Goal: Information Seeking & Learning: Learn about a topic

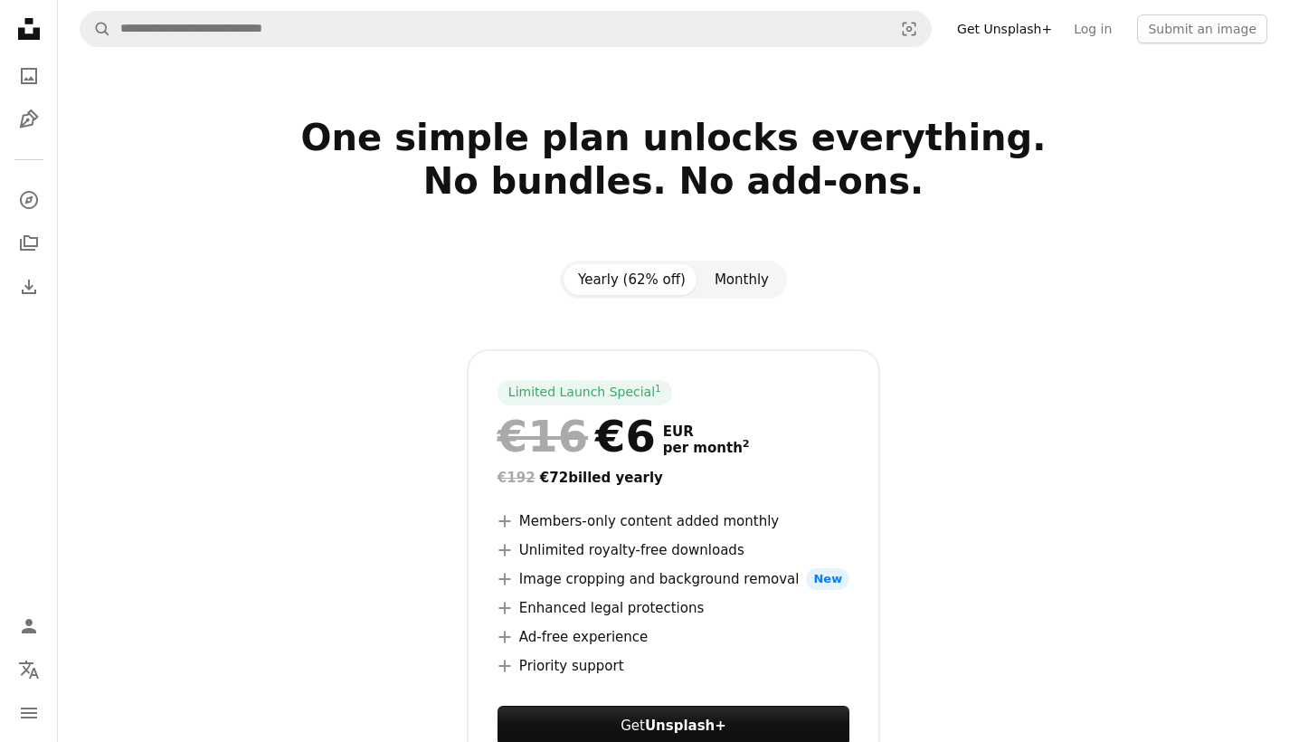
click at [752, 276] on button "Monthly" at bounding box center [741, 279] width 83 height 31
click at [646, 283] on button "Yearly (62% off)" at bounding box center [631, 279] width 137 height 31
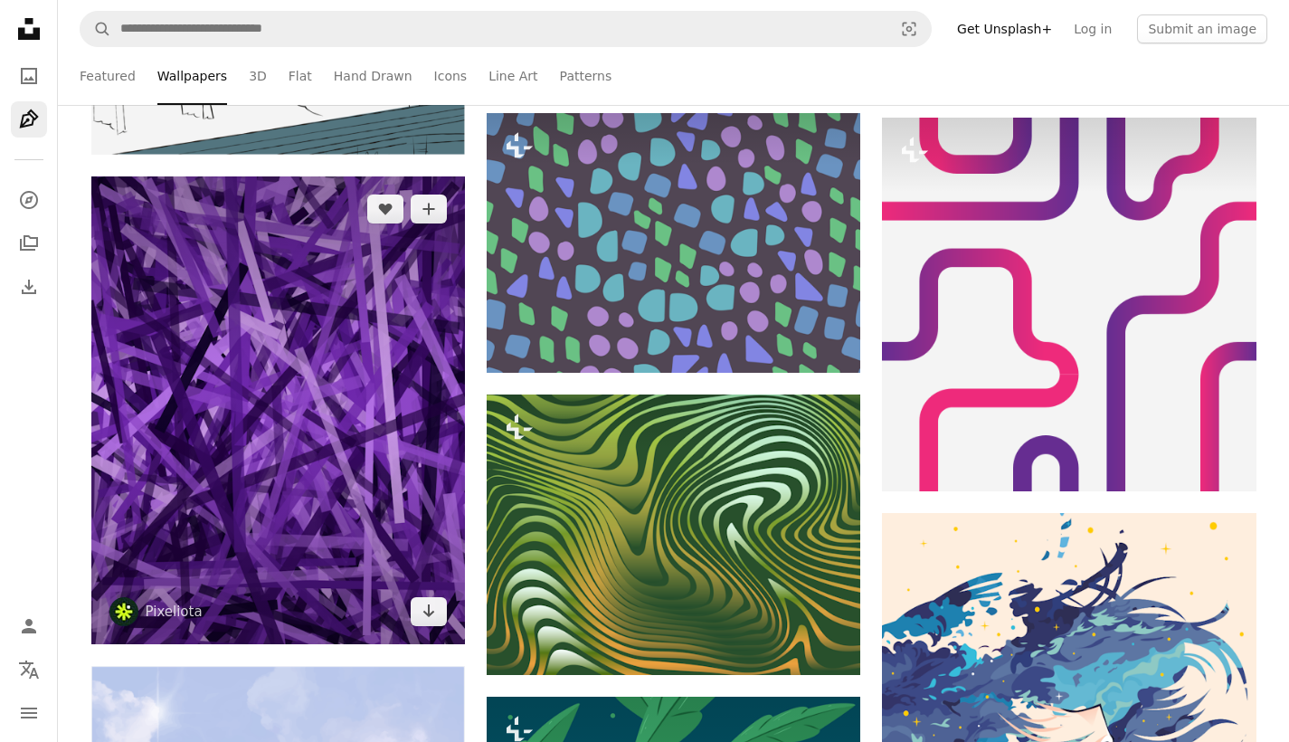
scroll to position [22291, 0]
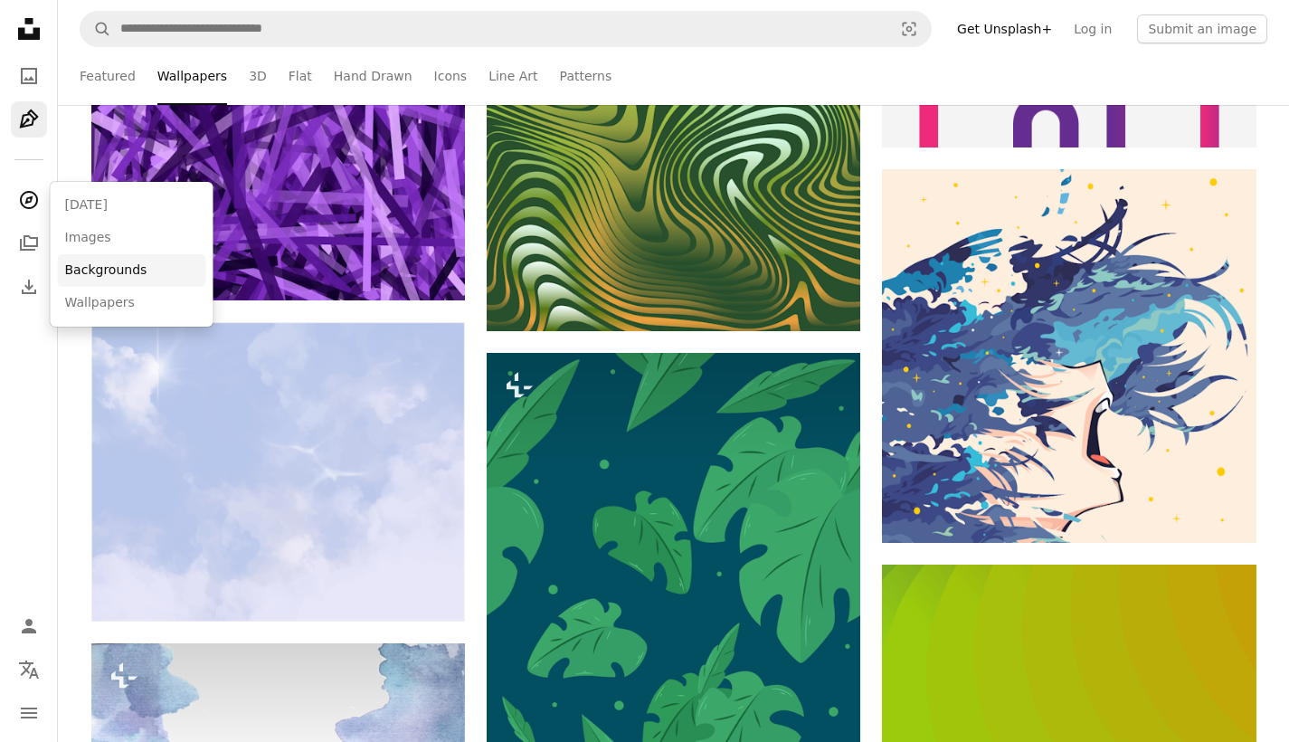
click at [93, 263] on link "Backgrounds" at bounding box center [132, 270] width 148 height 33
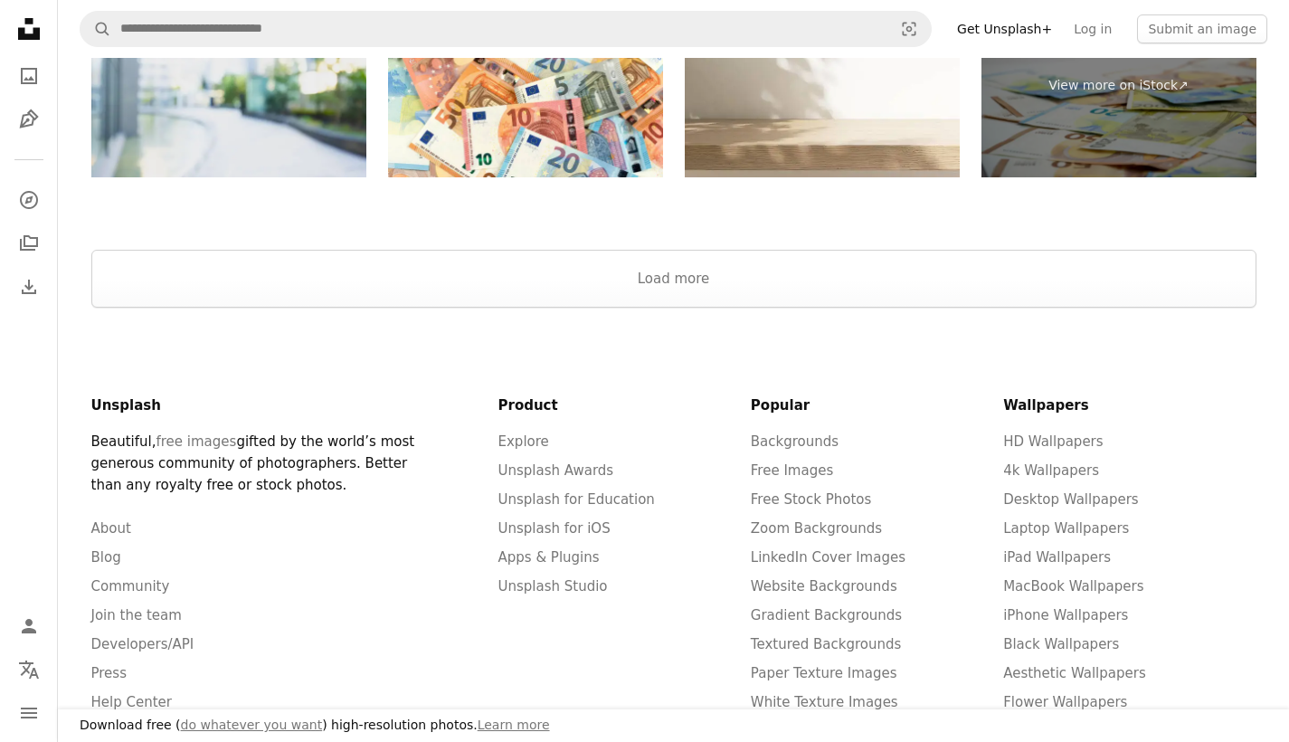
scroll to position [4194, 0]
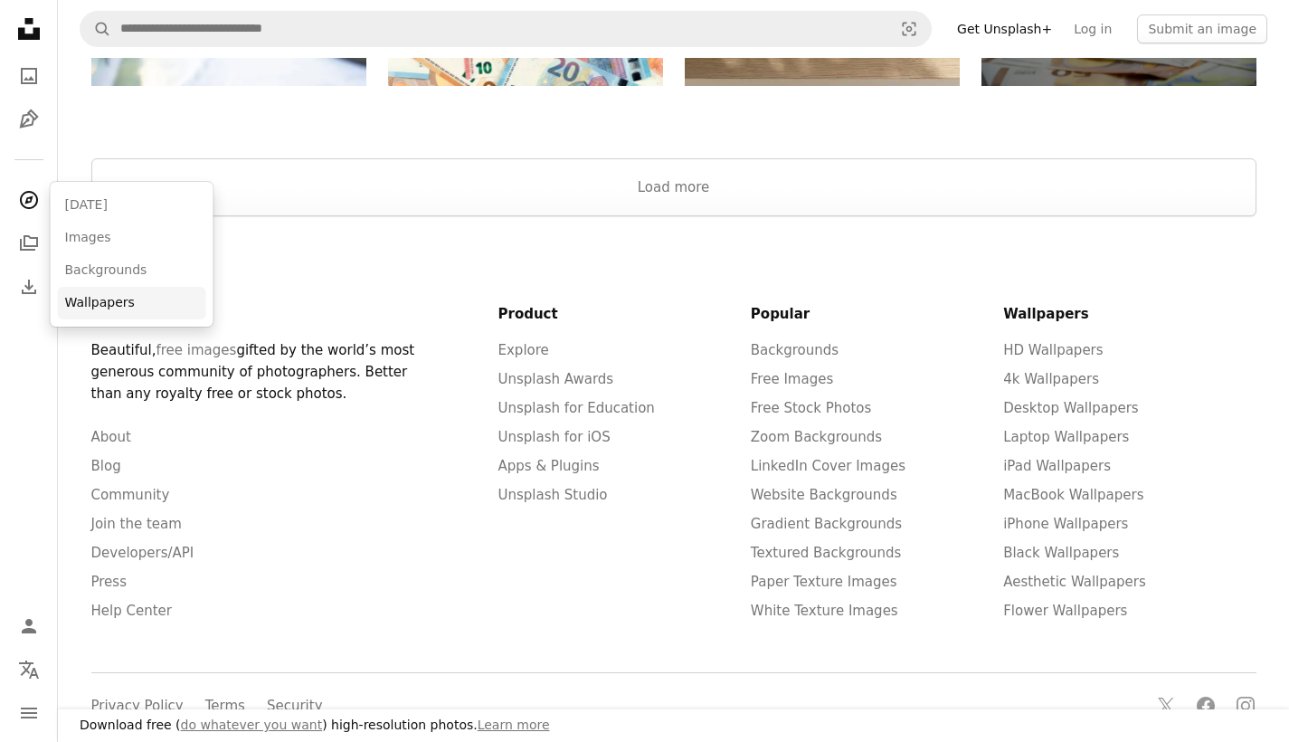
click at [98, 291] on link "Wallpapers" at bounding box center [132, 303] width 148 height 33
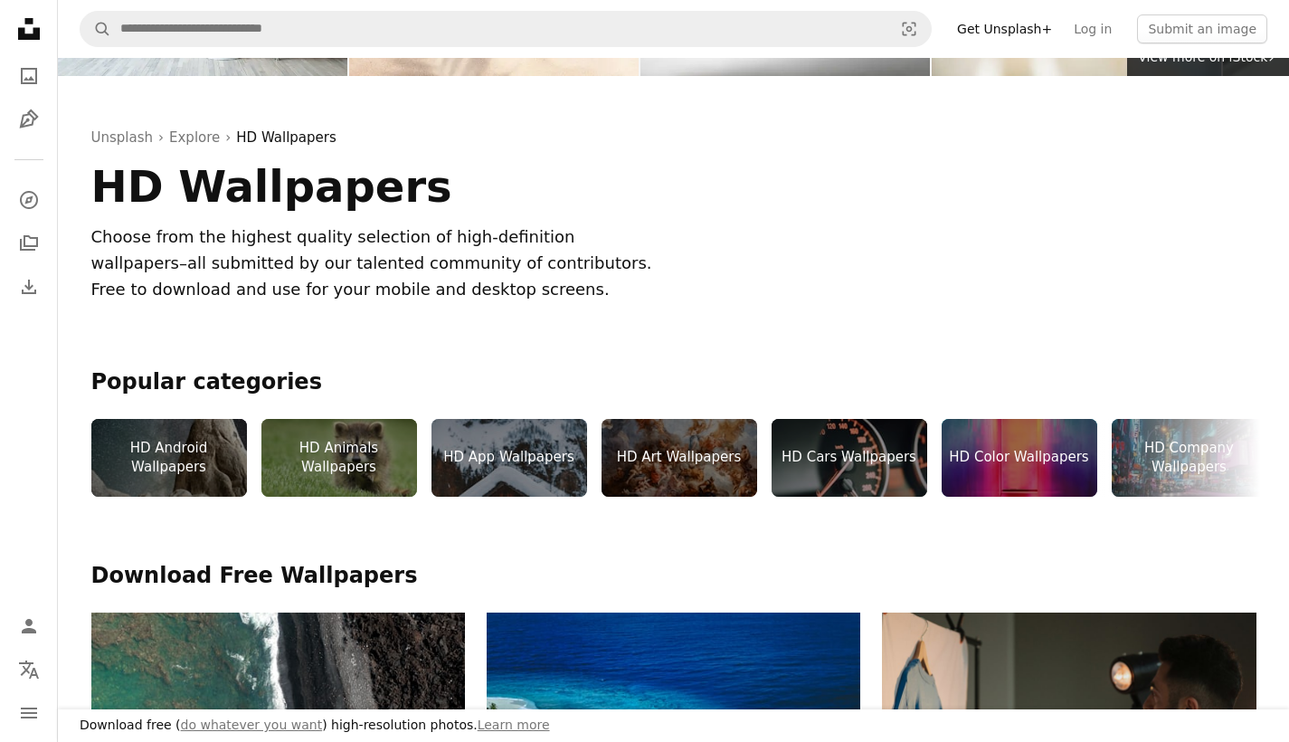
scroll to position [352, 0]
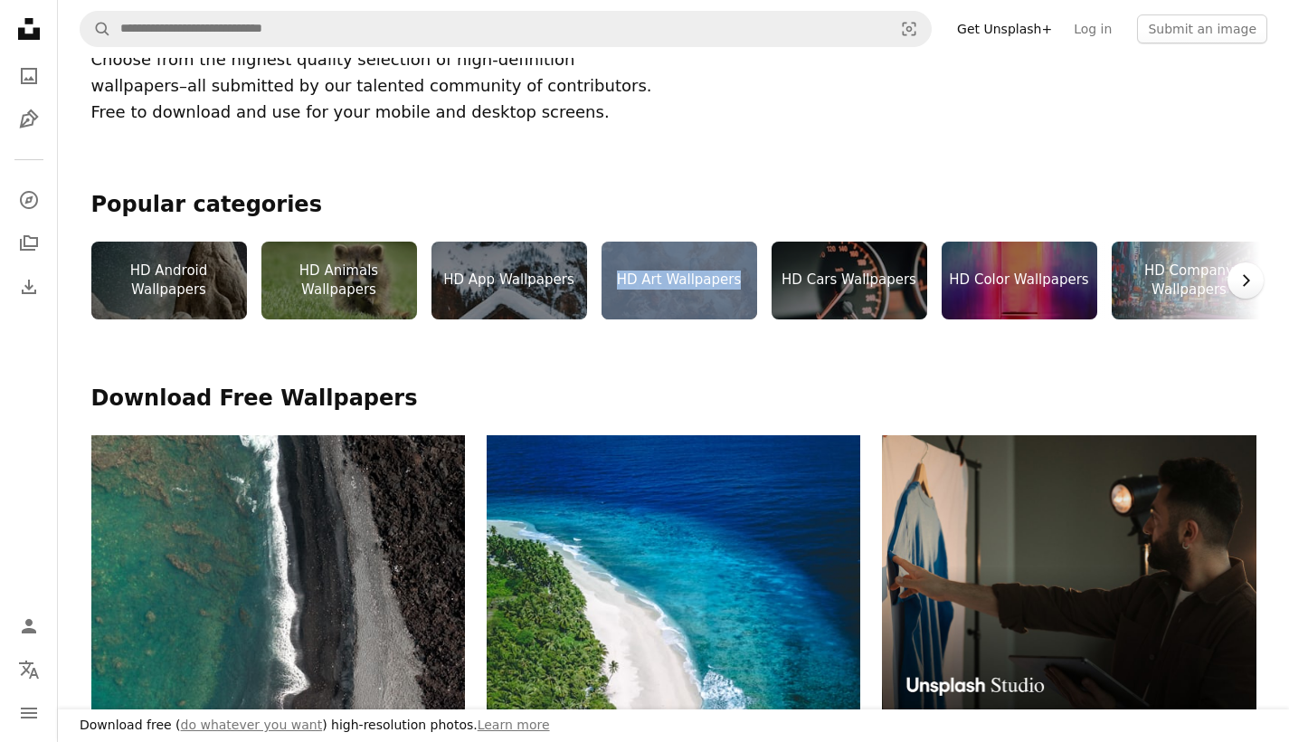
click at [1237, 271] on icon "Chevron right" at bounding box center [1245, 280] width 18 height 18
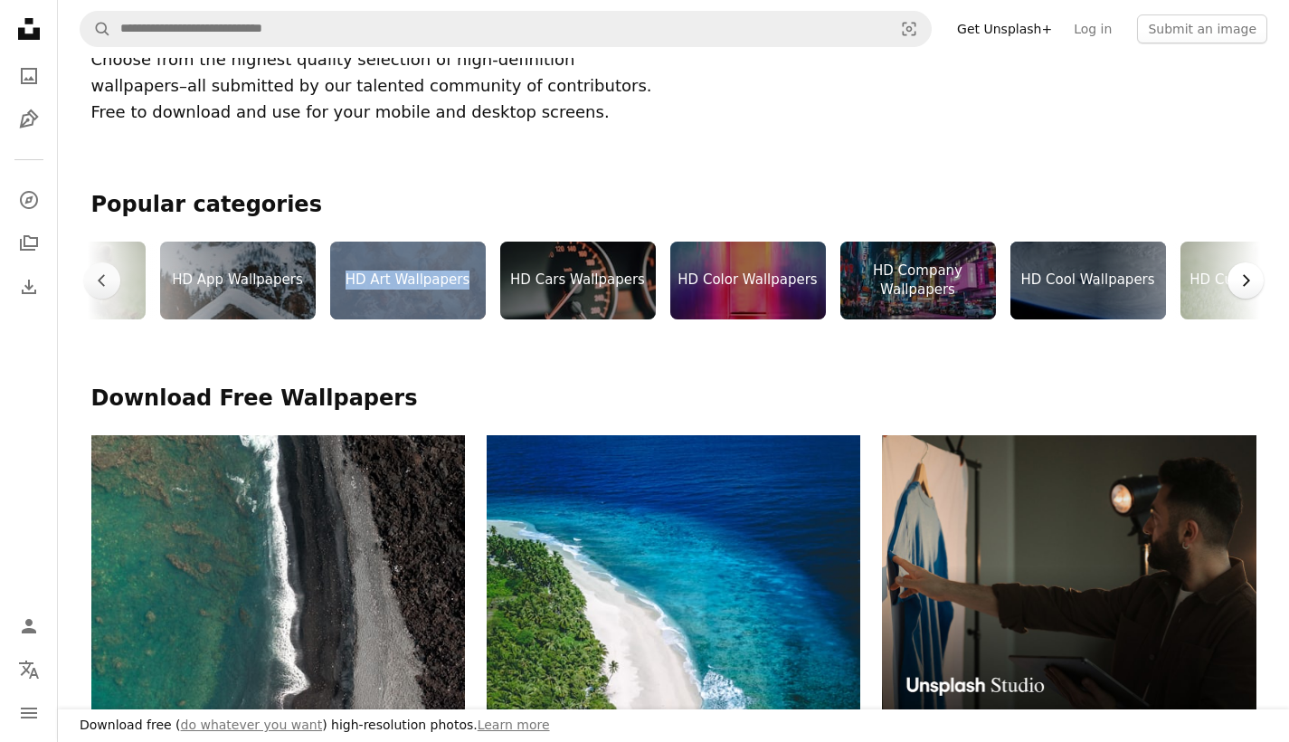
click at [1248, 276] on icon "button" at bounding box center [1246, 280] width 7 height 12
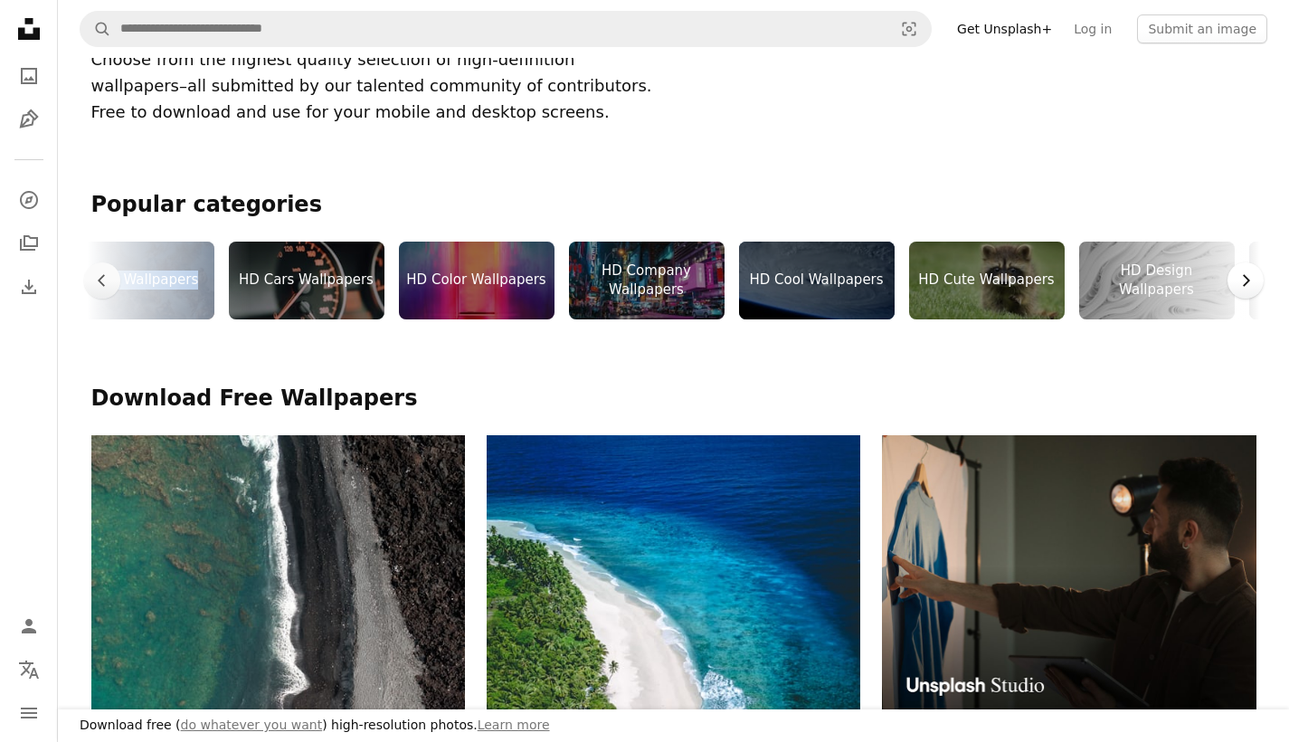
click at [1248, 276] on icon "button" at bounding box center [1246, 280] width 7 height 12
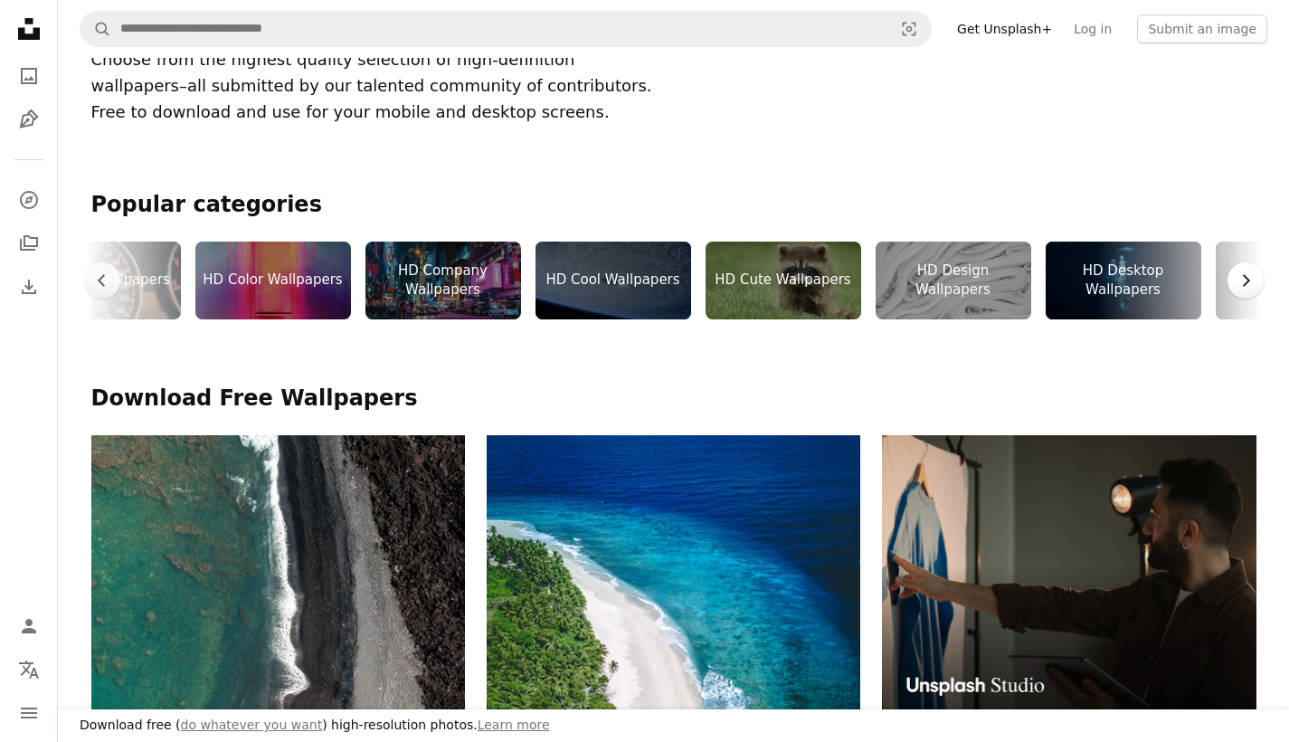
scroll to position [0, 814]
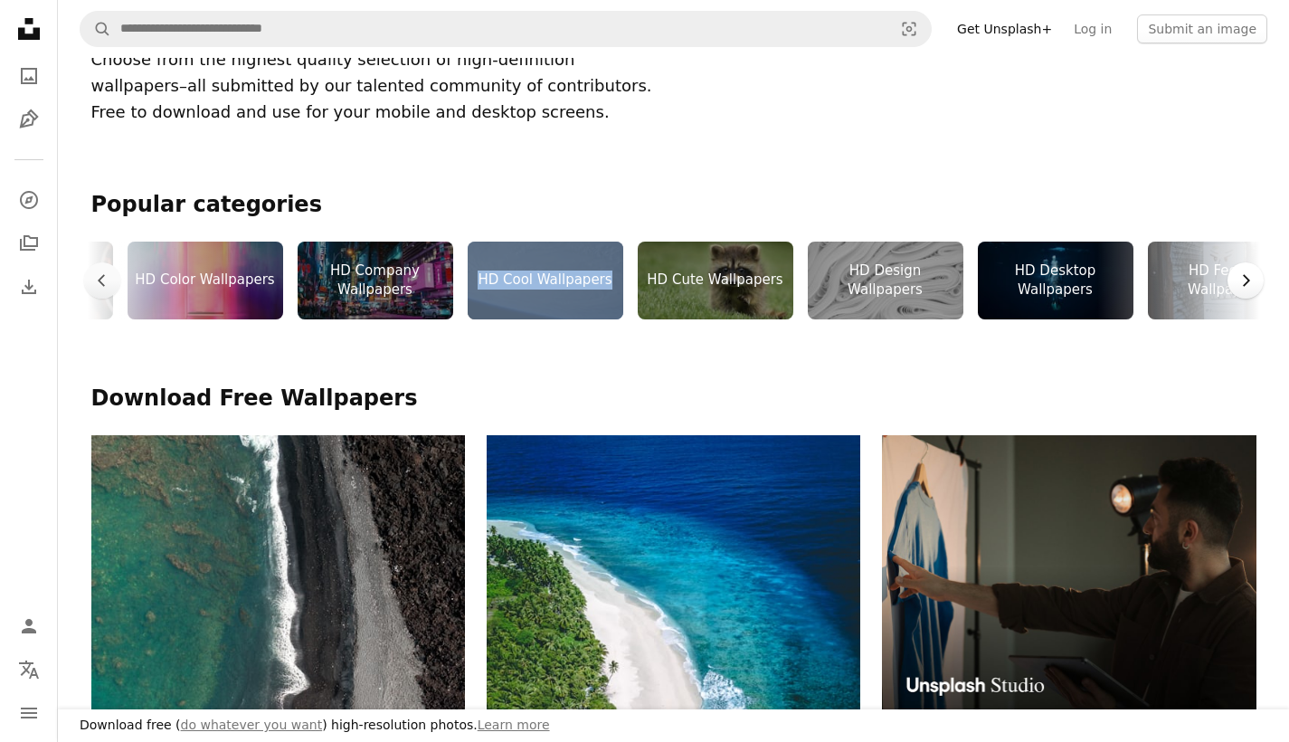
click at [1237, 271] on icon "Chevron right" at bounding box center [1245, 280] width 18 height 18
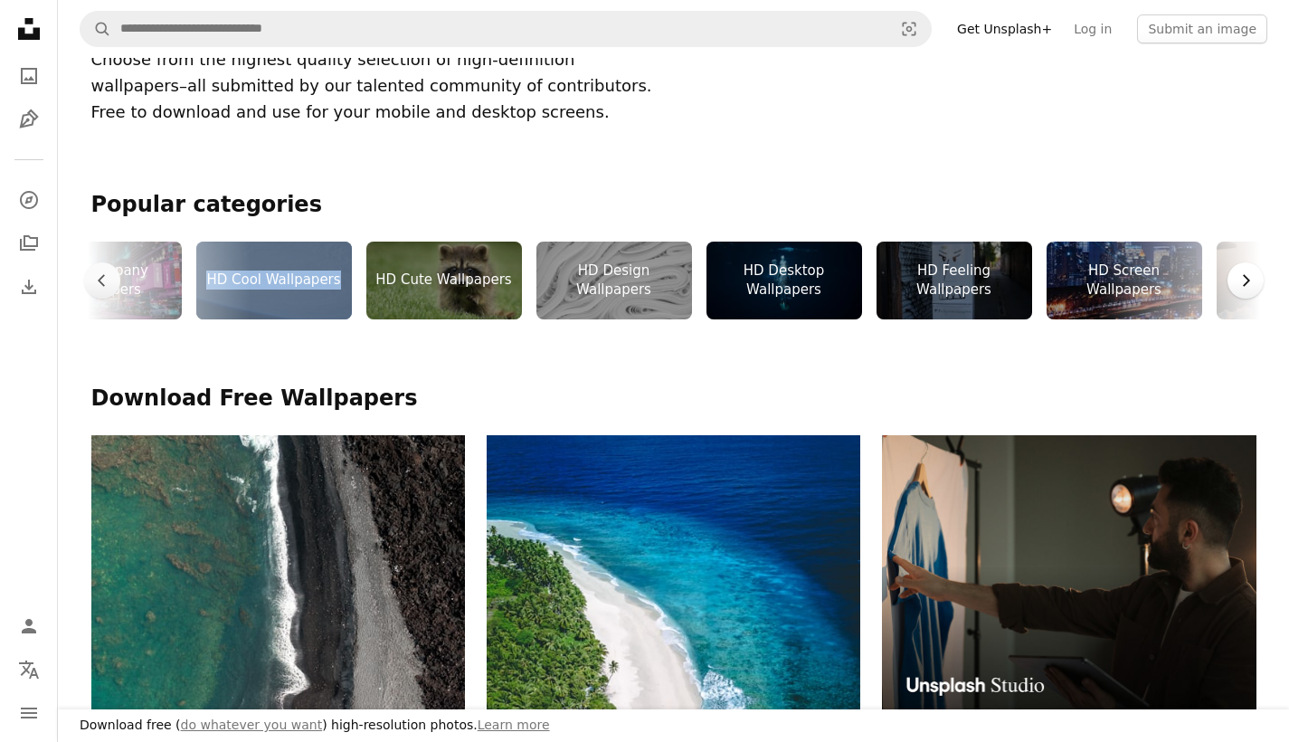
click at [1238, 271] on icon "Chevron right" at bounding box center [1245, 280] width 18 height 18
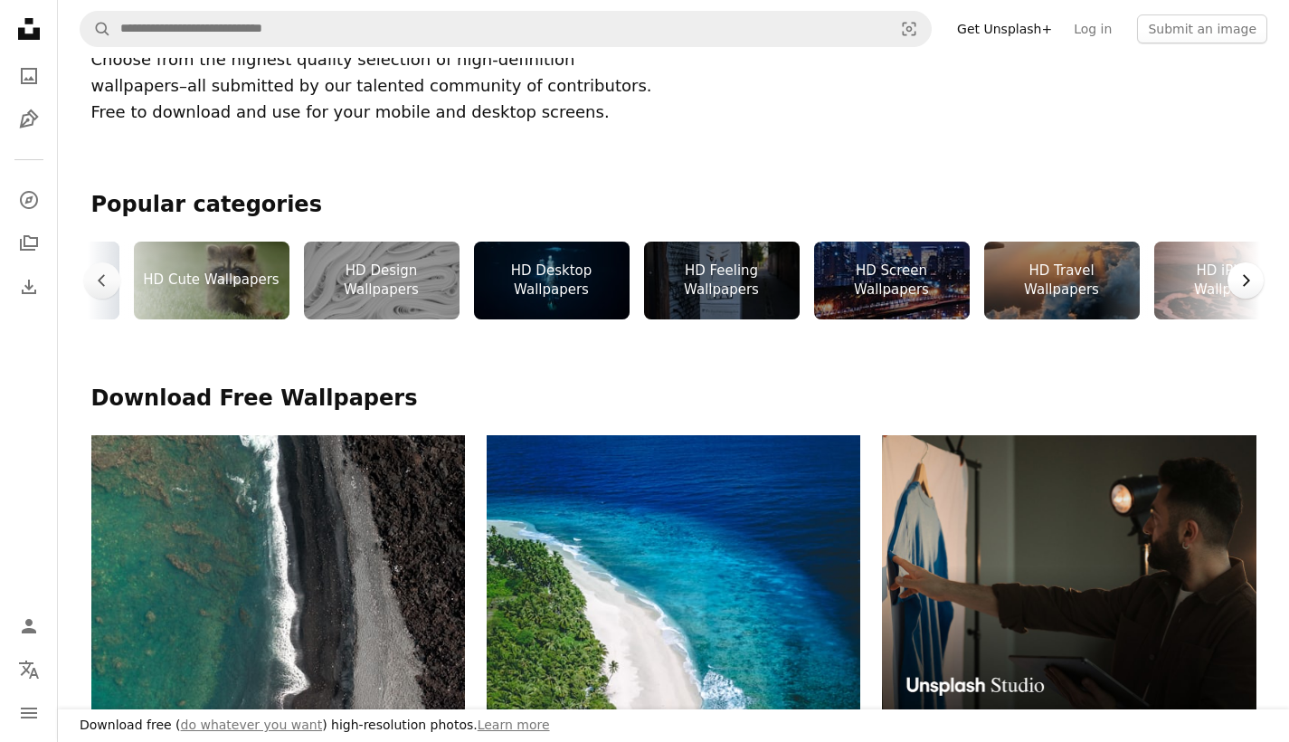
scroll to position [0, 1356]
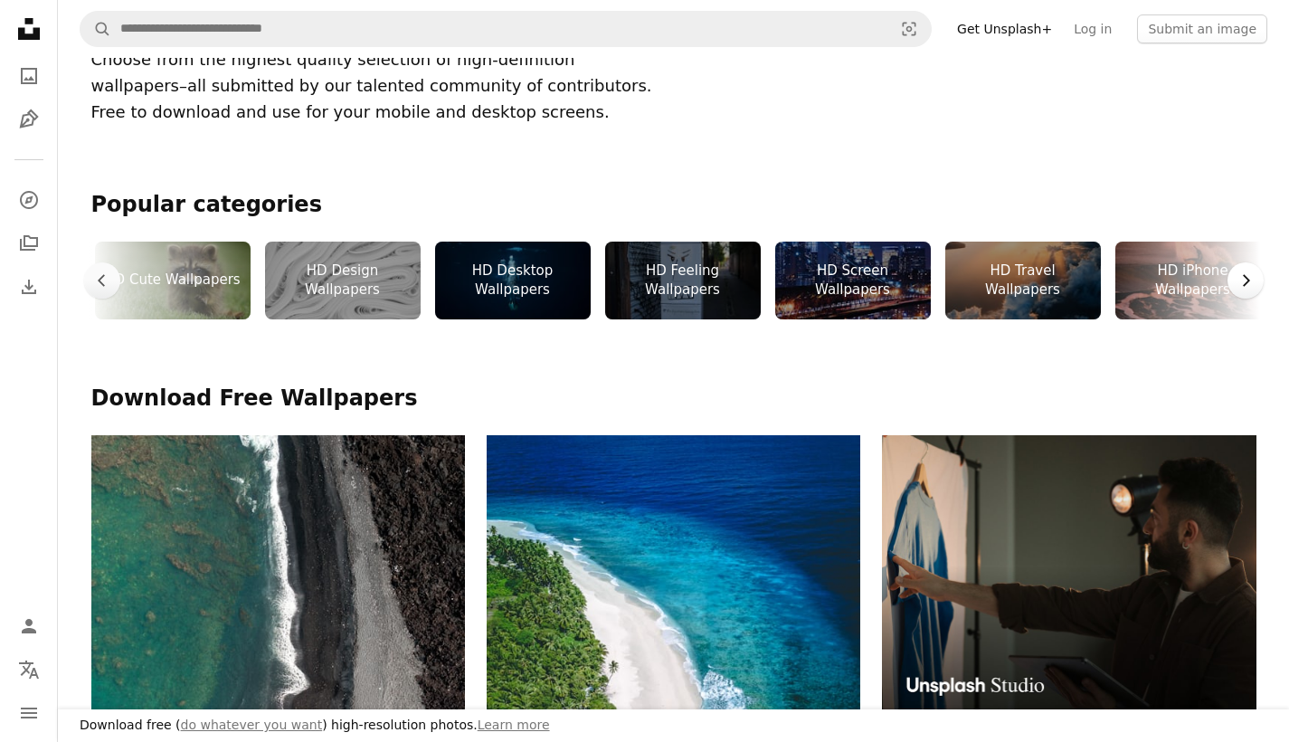
click at [1238, 271] on icon "Chevron right" at bounding box center [1245, 280] width 18 height 18
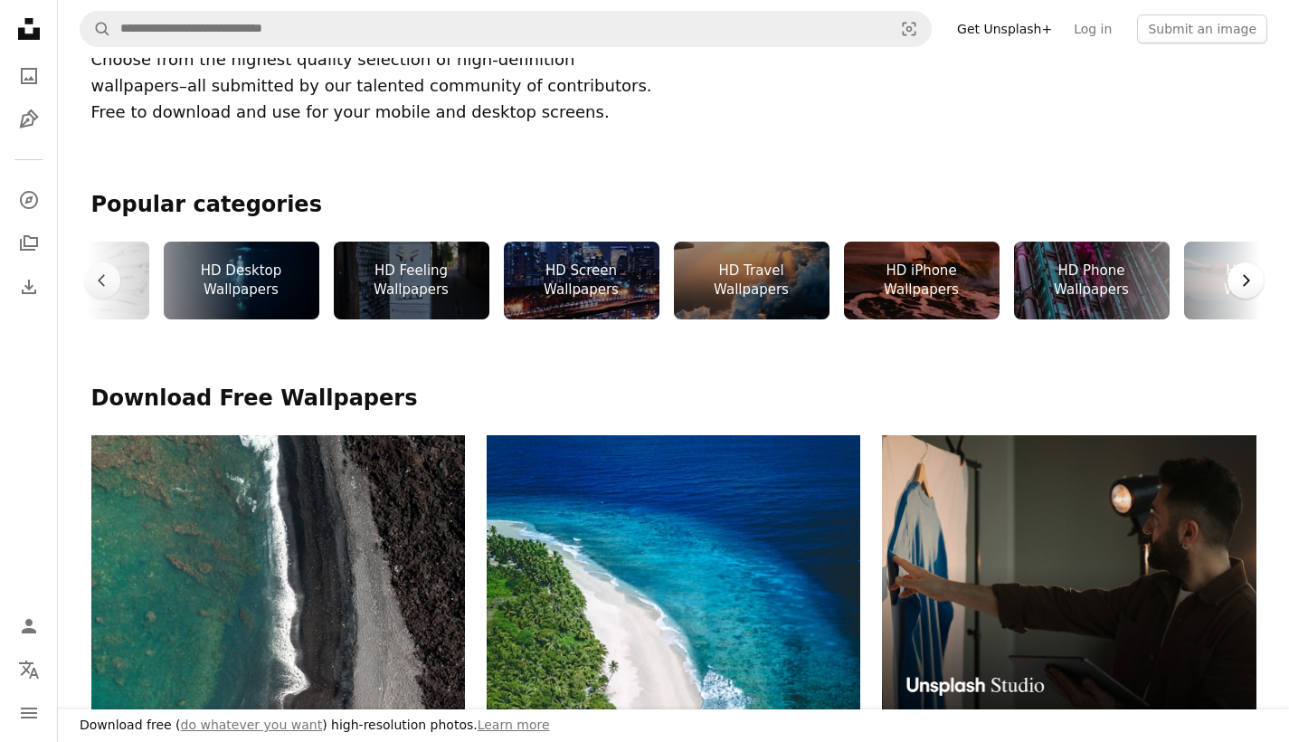
click at [1238, 271] on icon "Chevron right" at bounding box center [1245, 280] width 18 height 18
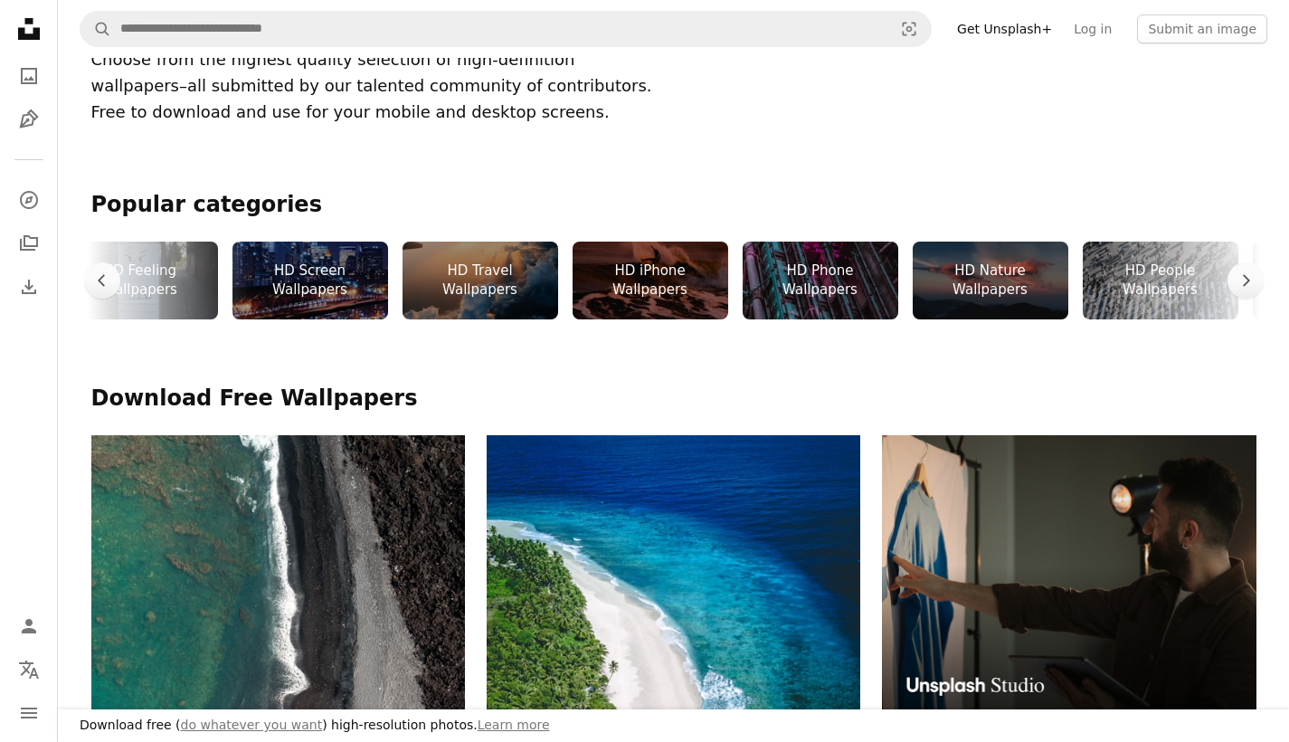
click at [685, 288] on div "HD iPhone Wallpapers" at bounding box center [650, 280] width 156 height 78
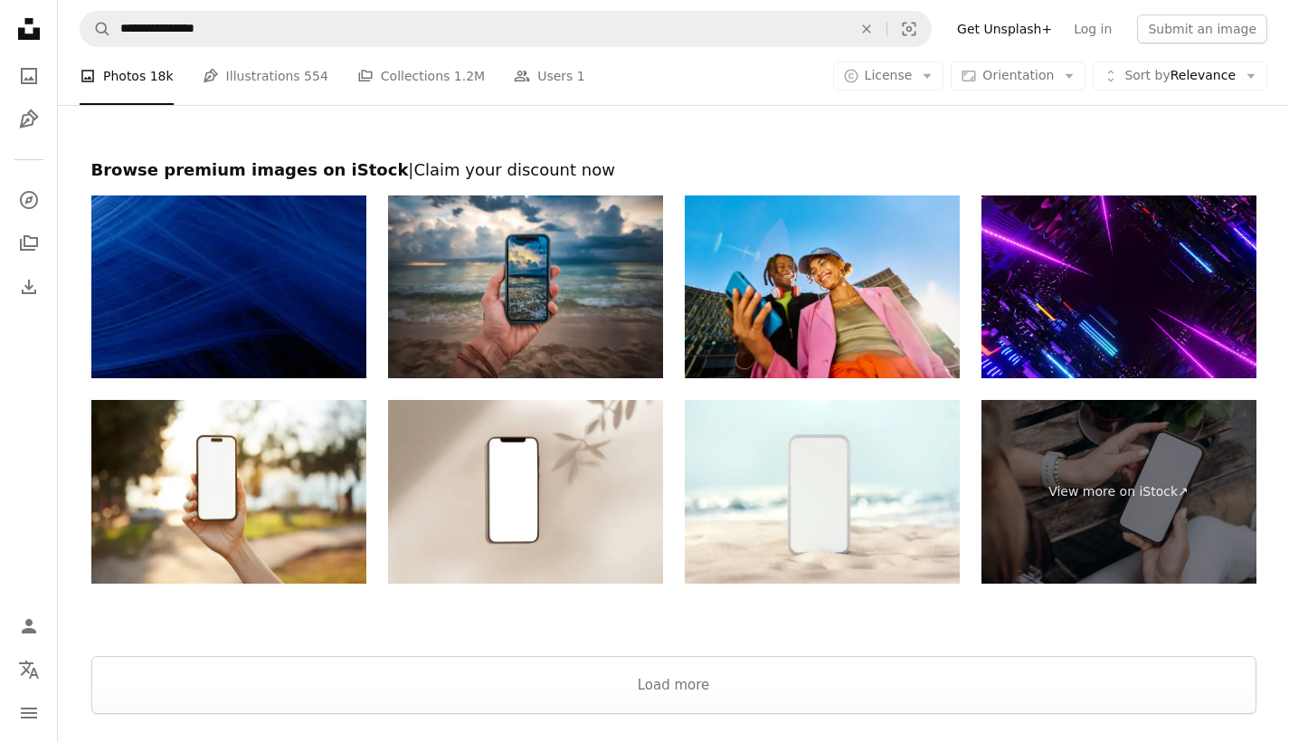
scroll to position [4844, 0]
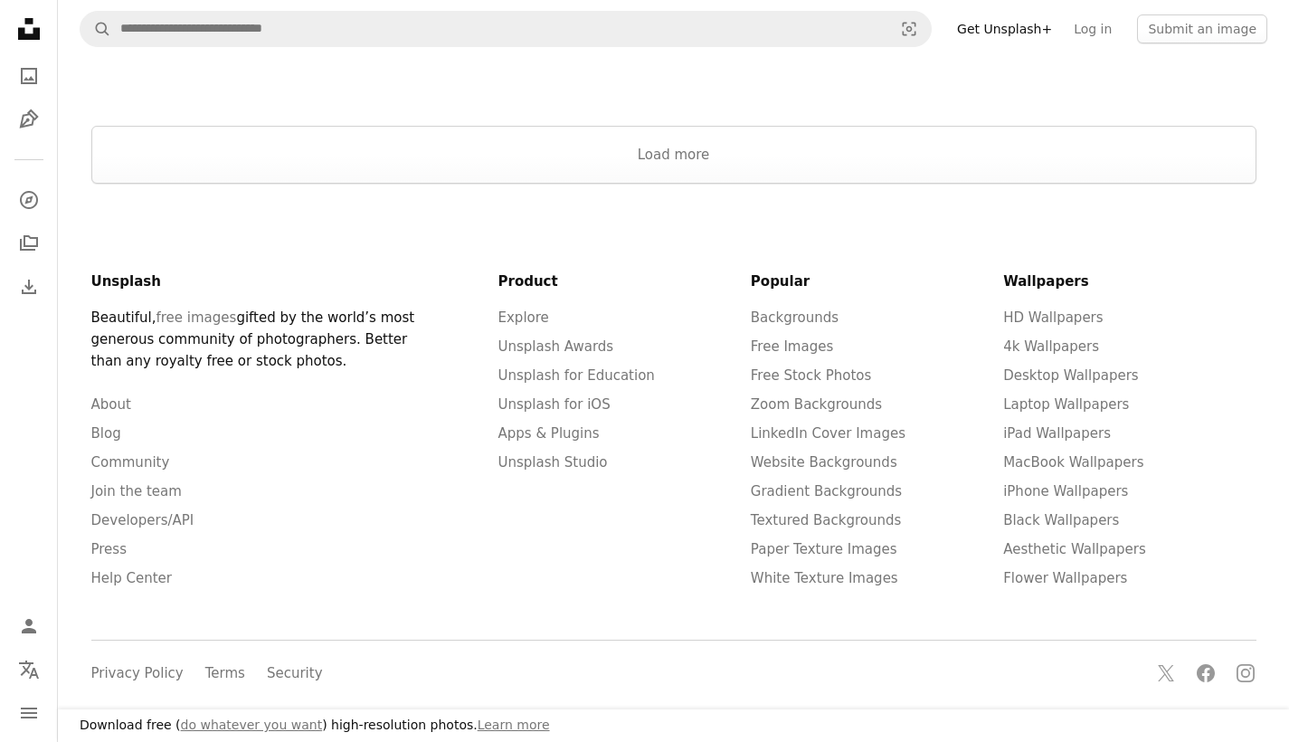
scroll to position [352, 0]
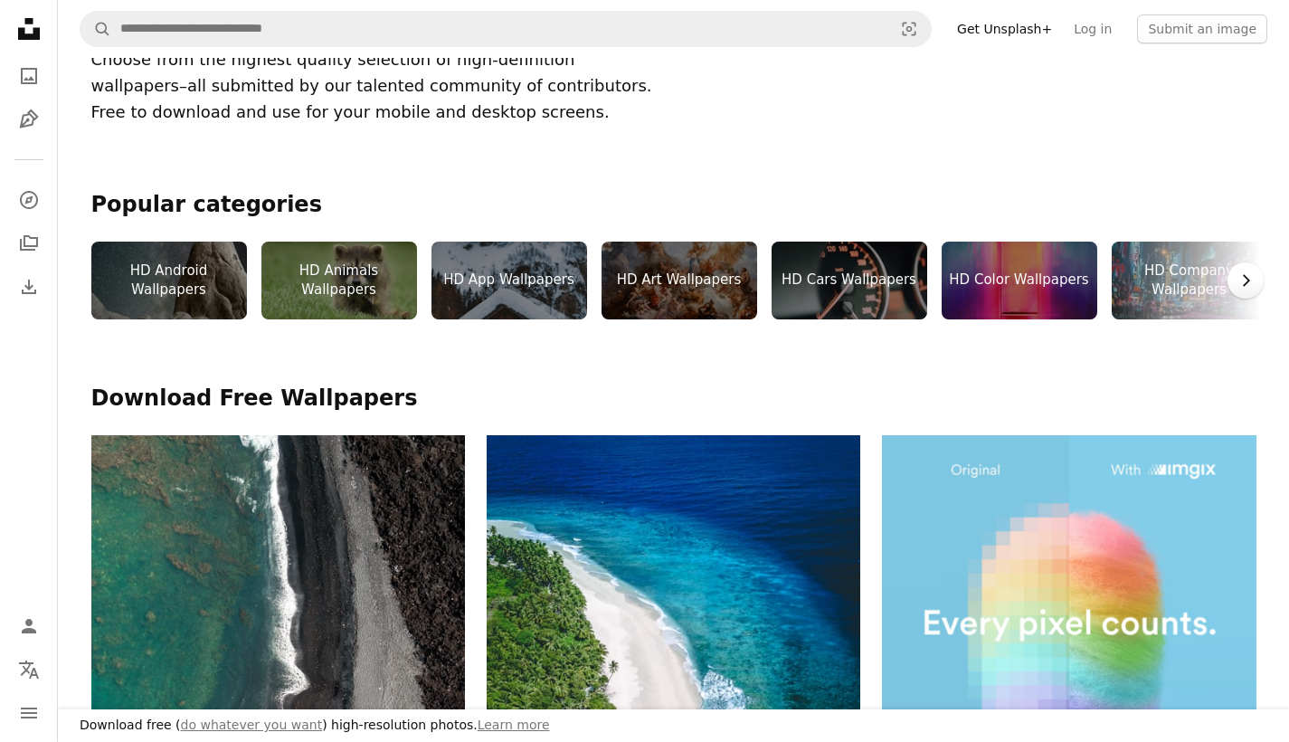
click at [1252, 278] on icon "Chevron right" at bounding box center [1245, 280] width 18 height 18
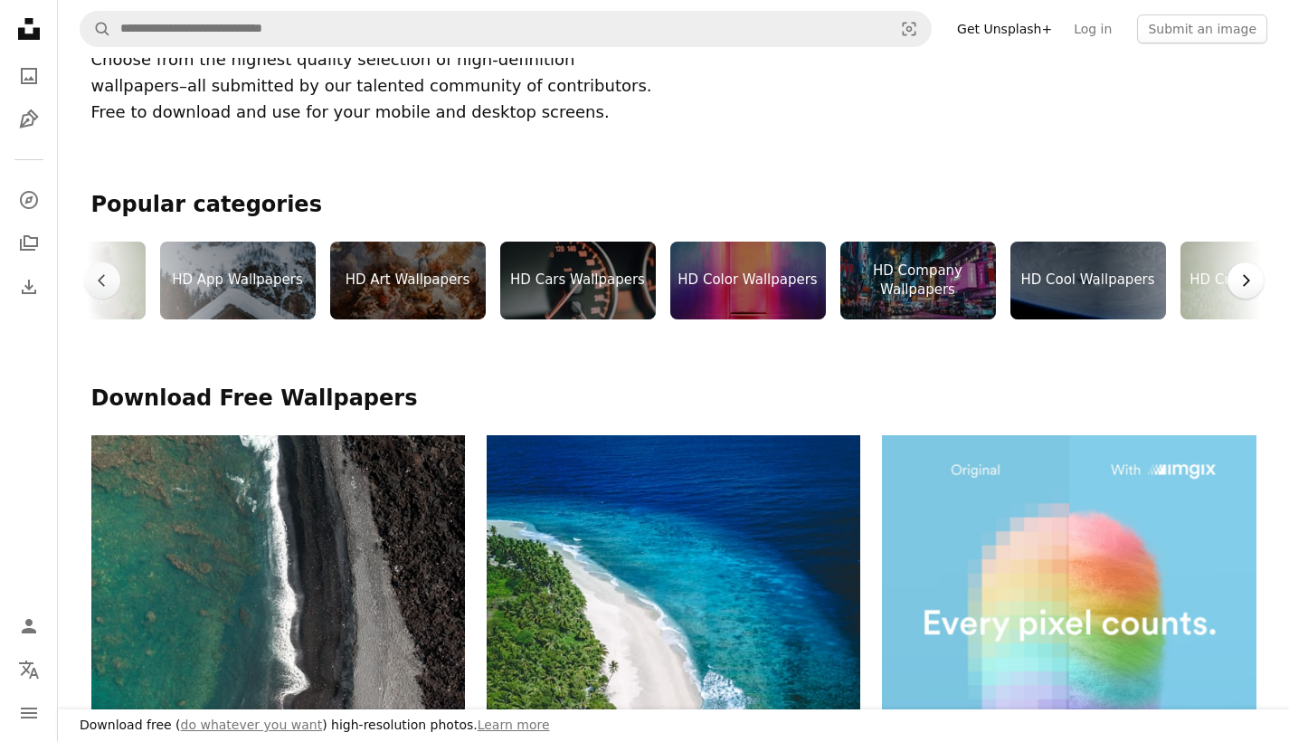
click at [1252, 279] on icon "Chevron right" at bounding box center [1245, 280] width 18 height 18
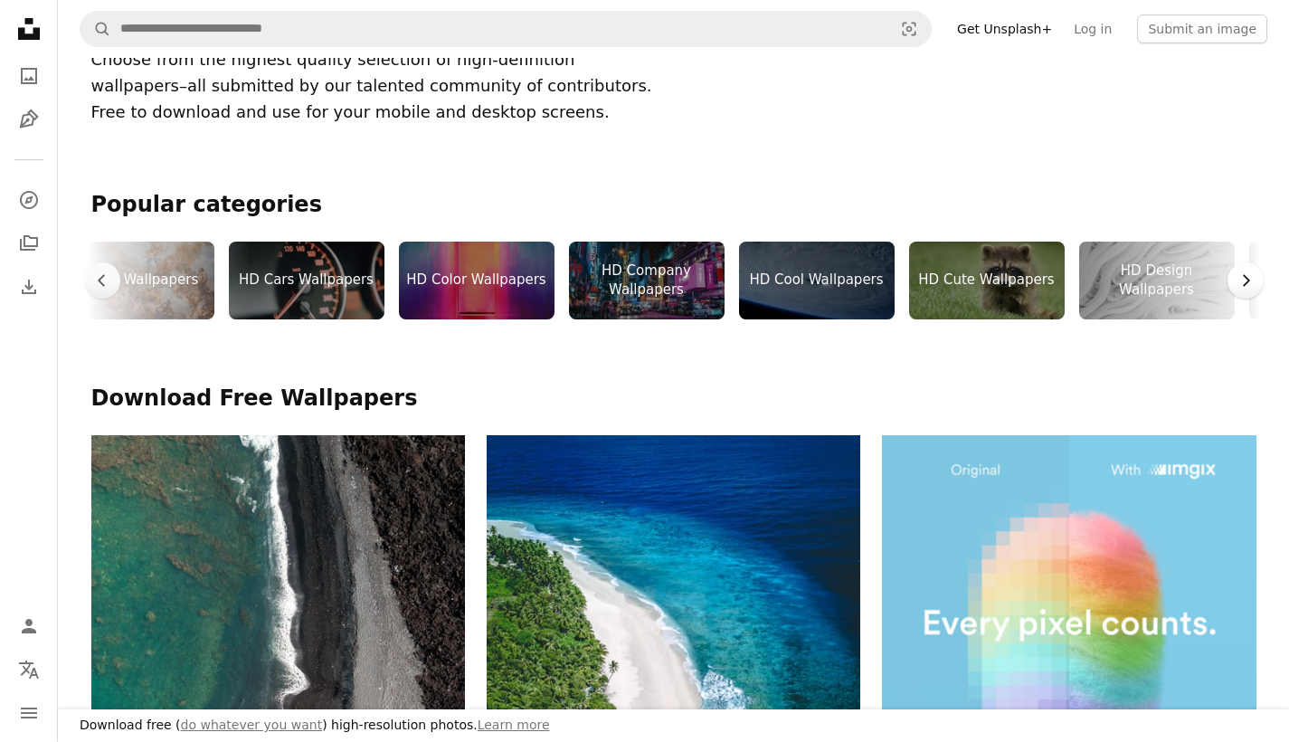
click at [1252, 279] on icon "Chevron right" at bounding box center [1245, 280] width 18 height 18
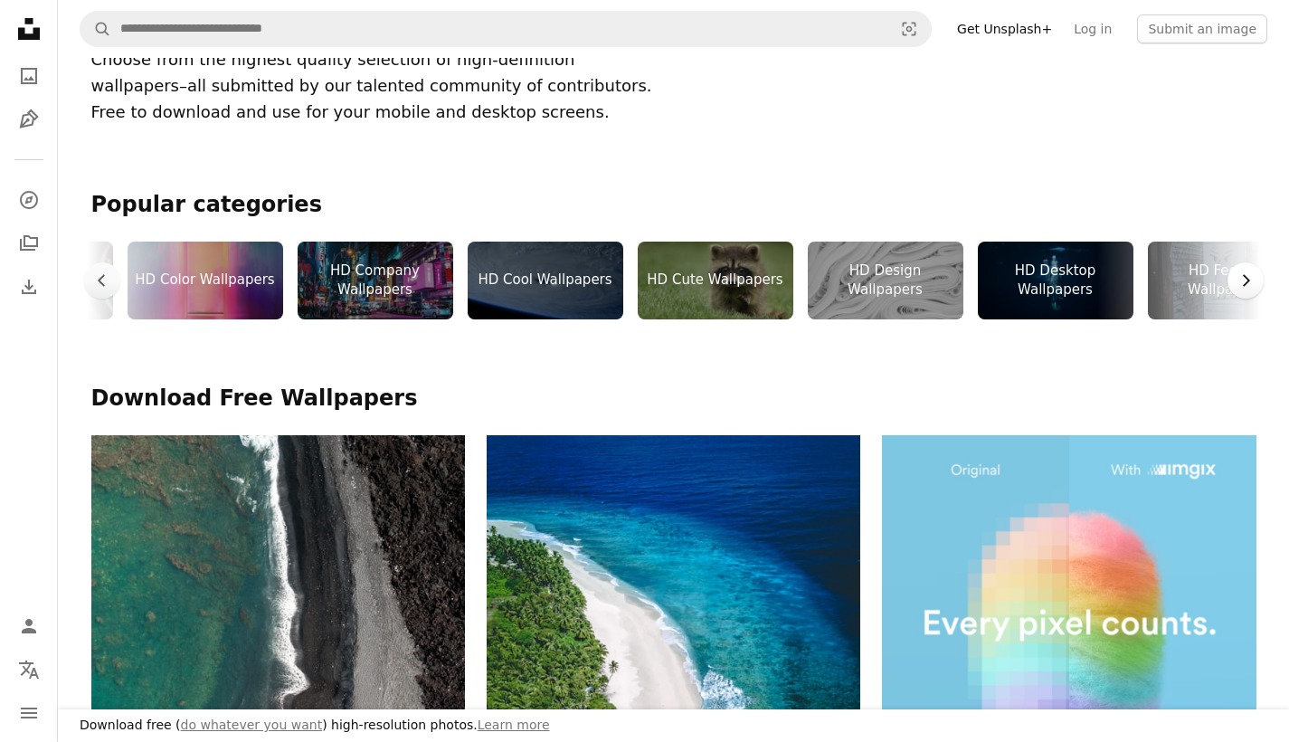
click at [1252, 279] on icon "Chevron right" at bounding box center [1245, 280] width 18 height 18
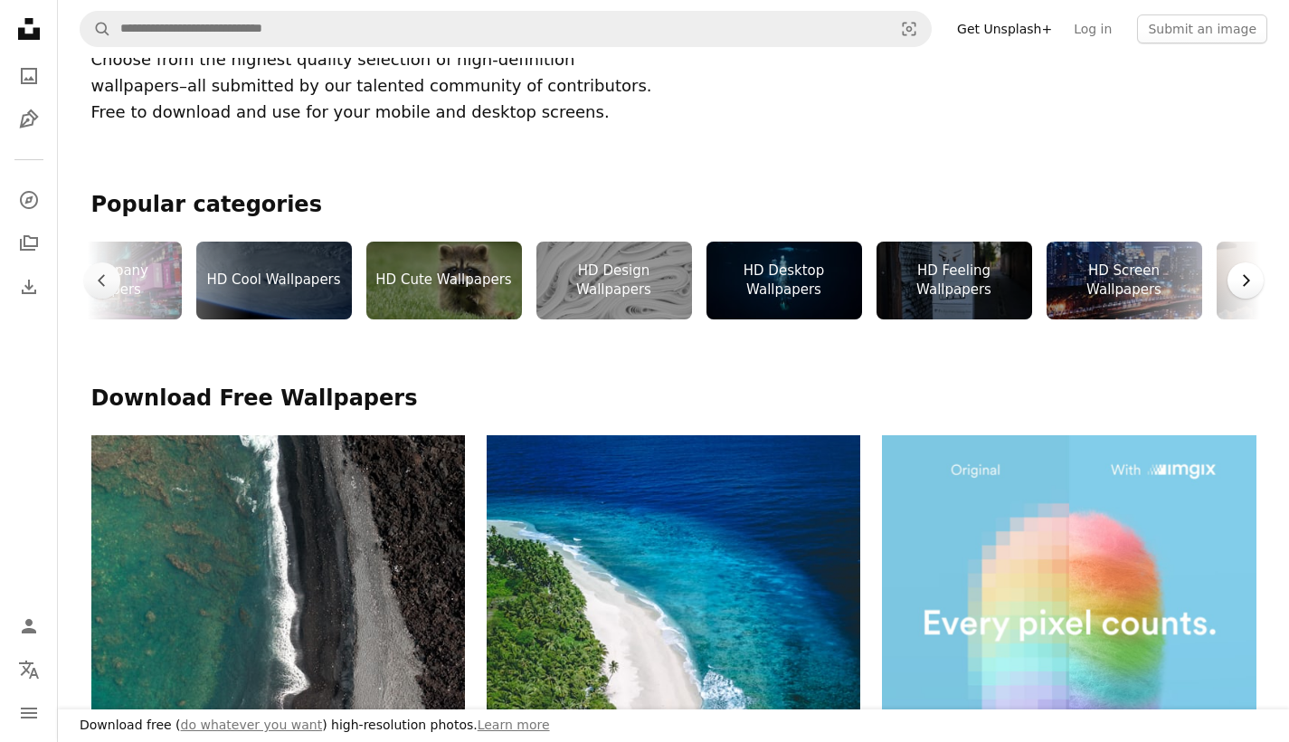
click at [1252, 279] on icon "Chevron right" at bounding box center [1245, 280] width 18 height 18
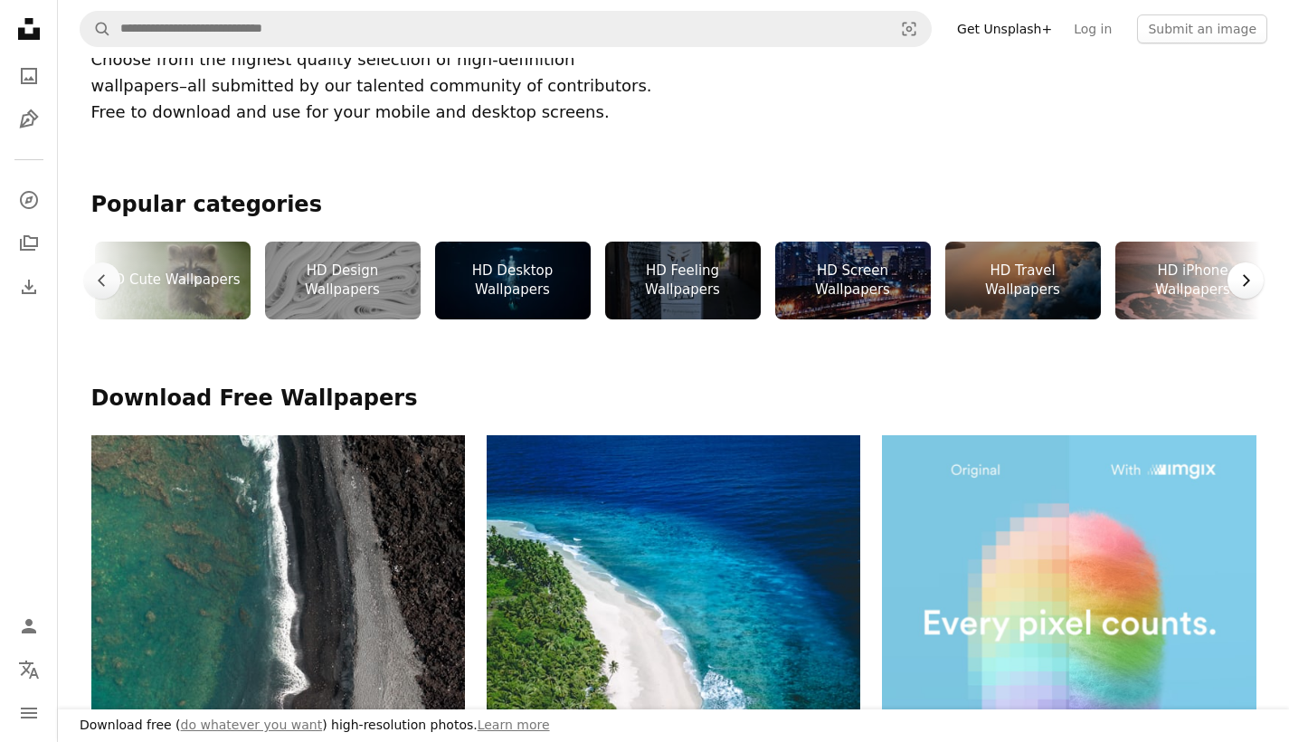
click at [1252, 279] on icon "Chevron right" at bounding box center [1245, 280] width 18 height 18
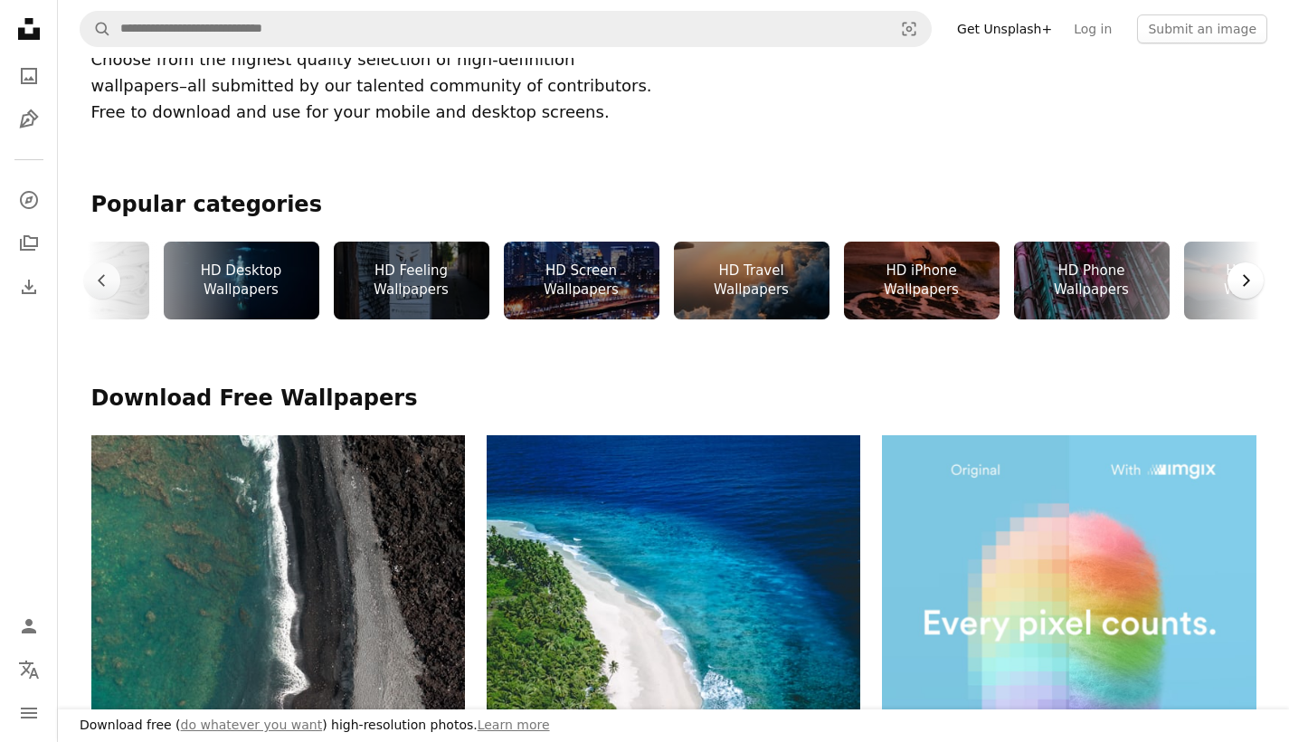
click at [1252, 279] on icon "Chevron right" at bounding box center [1245, 280] width 18 height 18
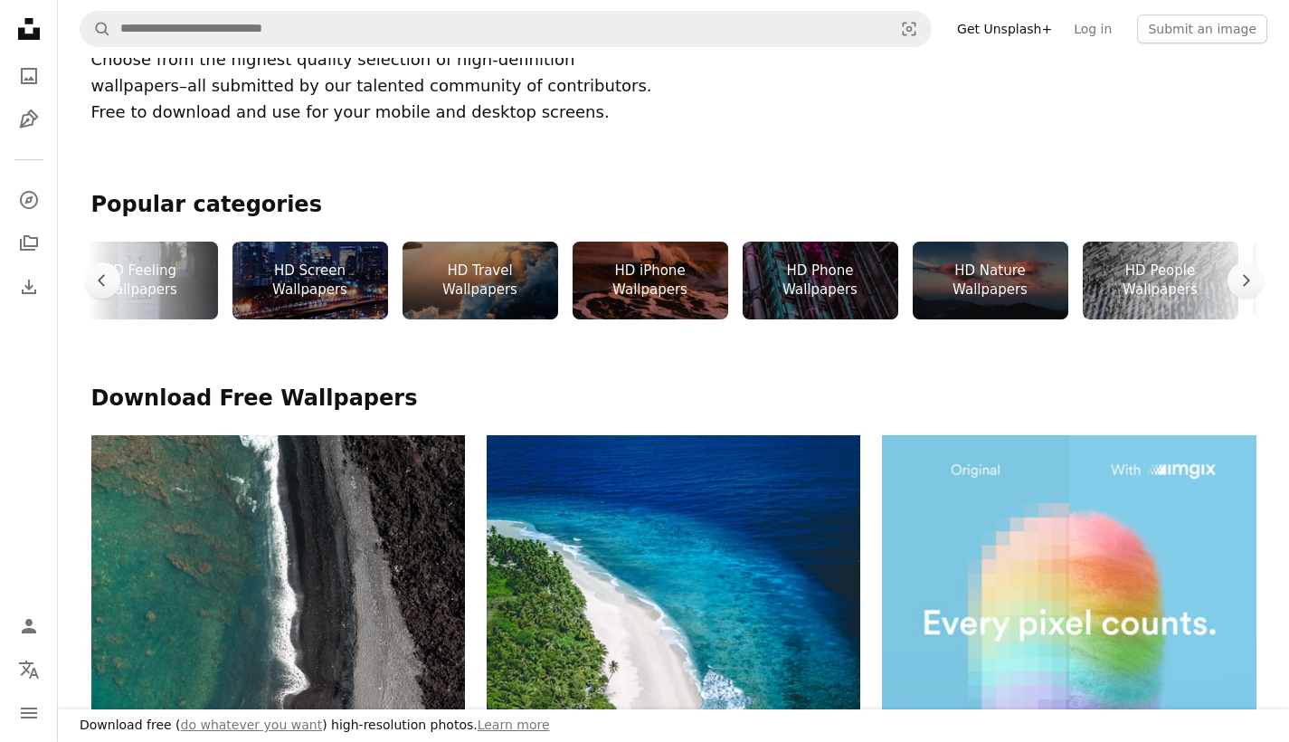
click at [853, 286] on div "HD Phone Wallpapers" at bounding box center [820, 280] width 156 height 78
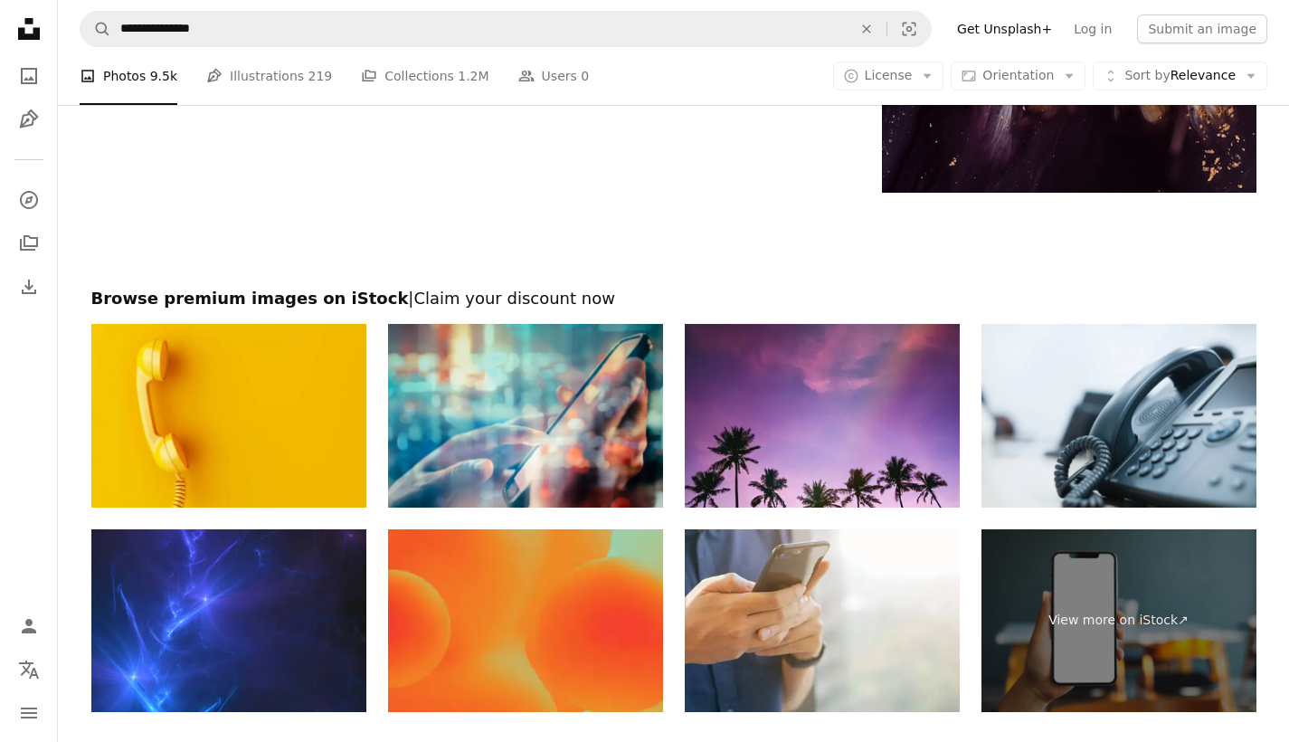
scroll to position [4536, 0]
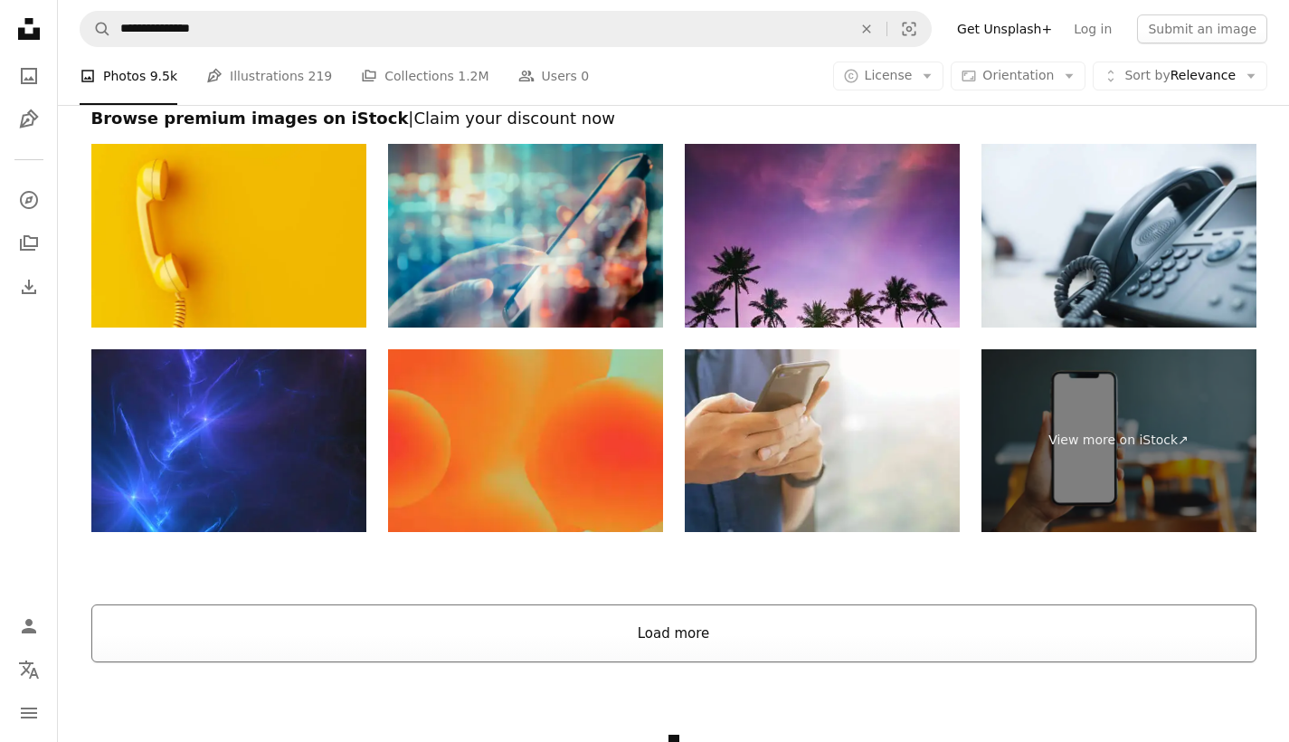
click at [681, 654] on button "Load more" at bounding box center [673, 633] width 1165 height 58
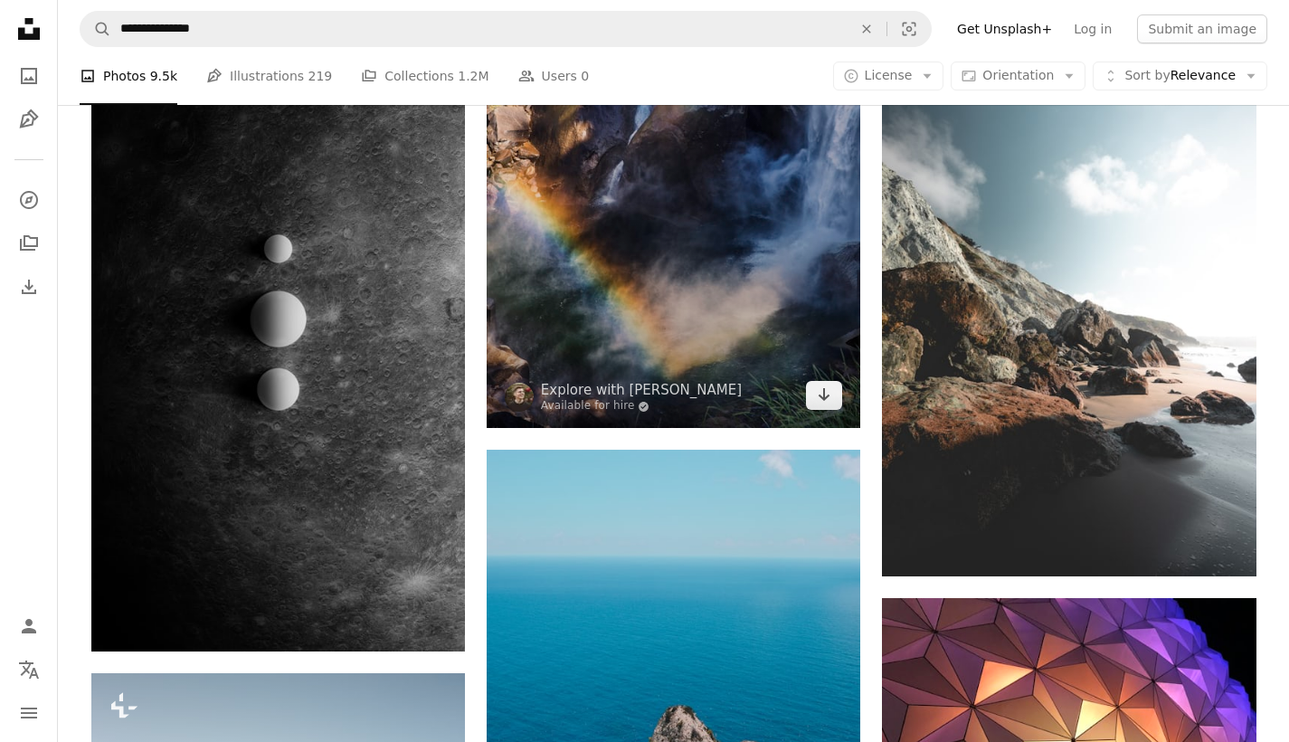
scroll to position [16445, 0]
